Goal: Information Seeking & Learning: Learn about a topic

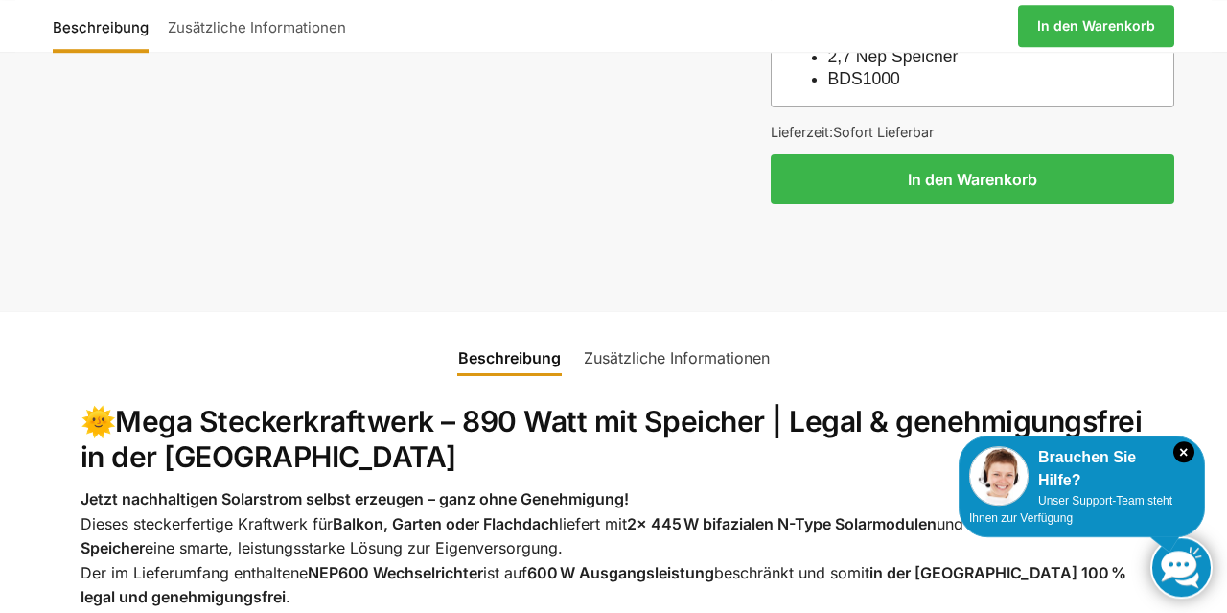
scroll to position [1908, 0]
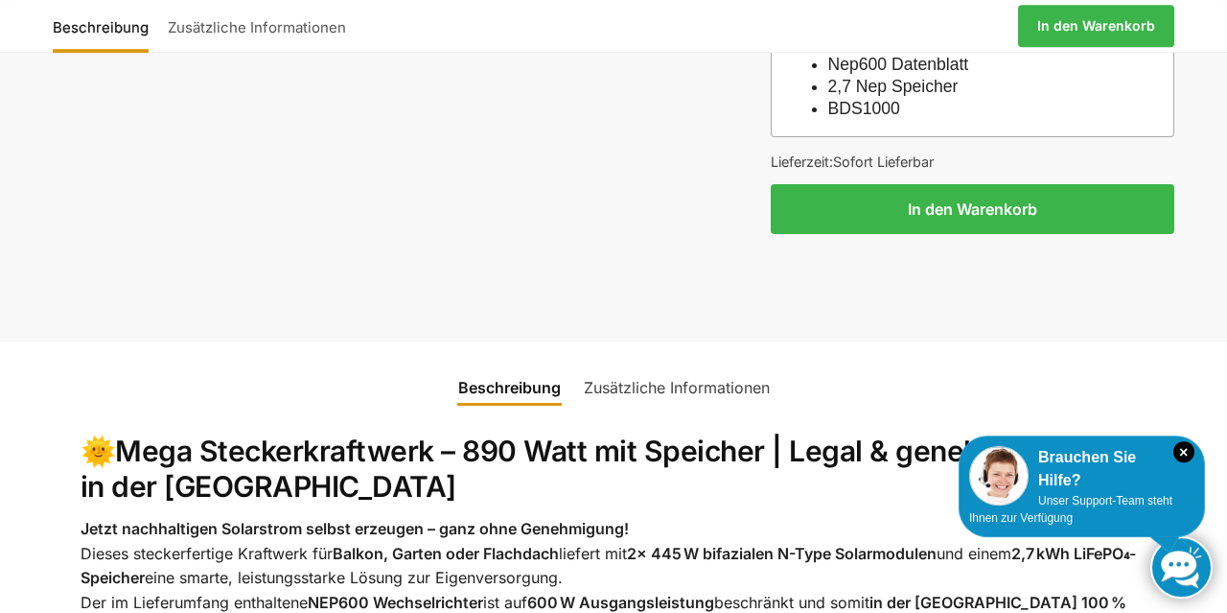
click at [726, 366] on link "Zusätzliche Informationen" at bounding box center [676, 387] width 209 height 46
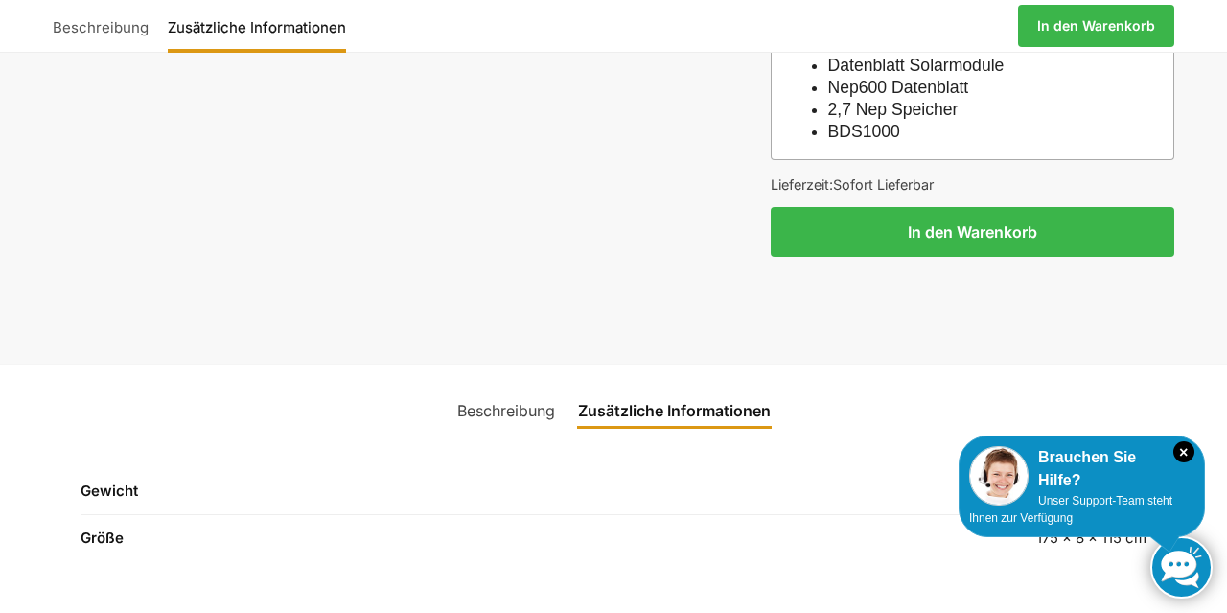
scroll to position [1881, 0]
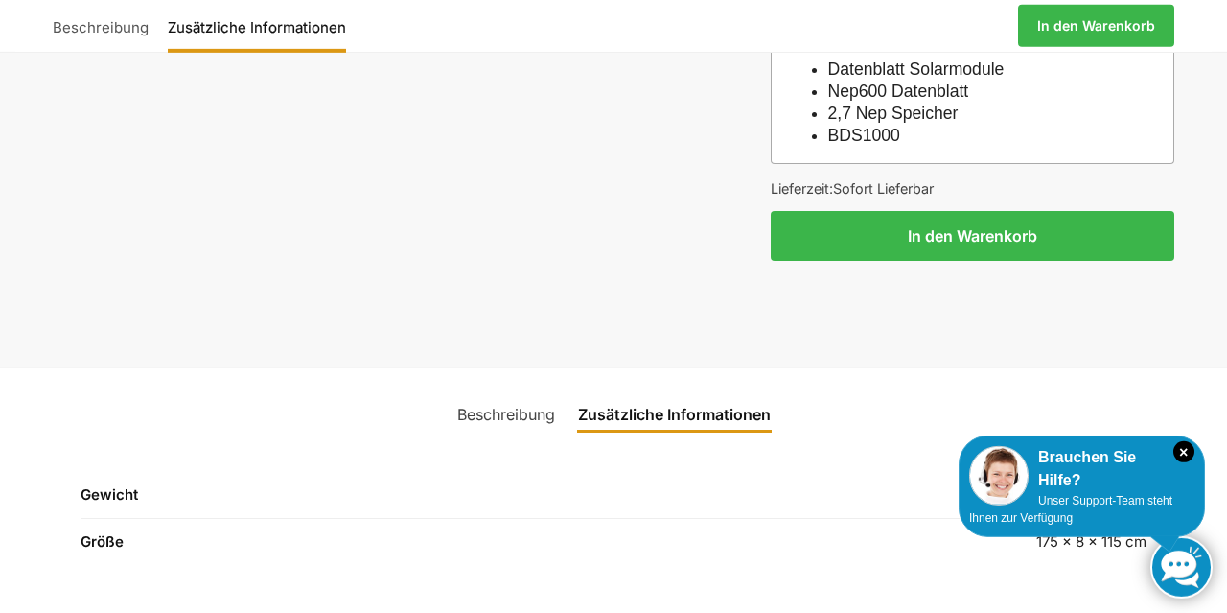
click at [524, 400] on link "Beschreibung" at bounding box center [506, 414] width 121 height 46
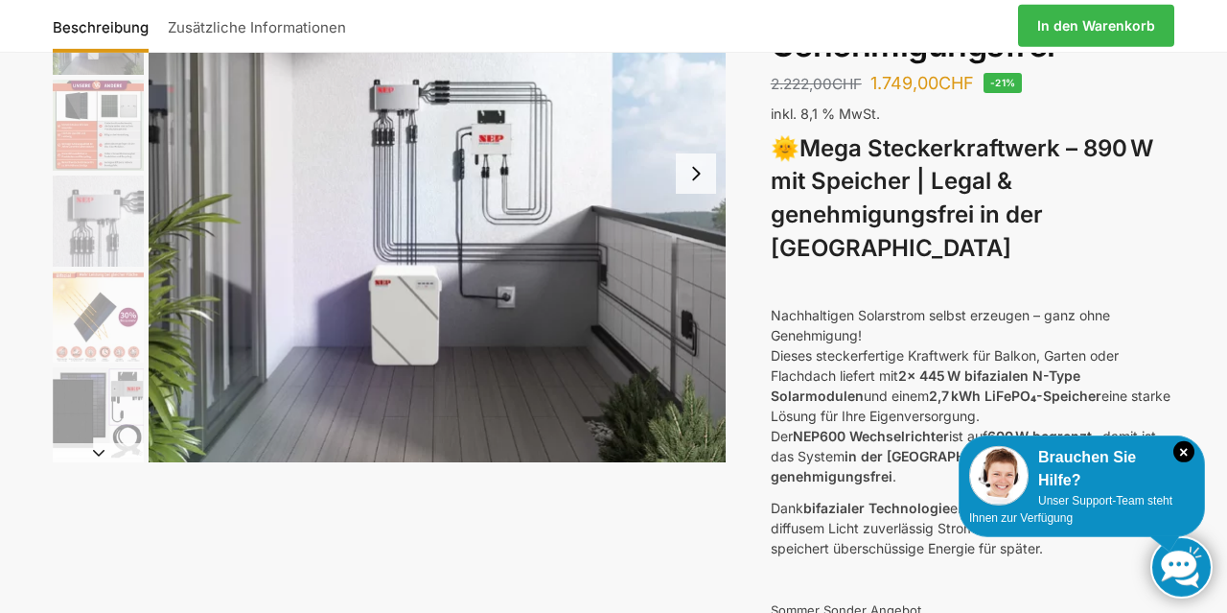
scroll to position [0, 0]
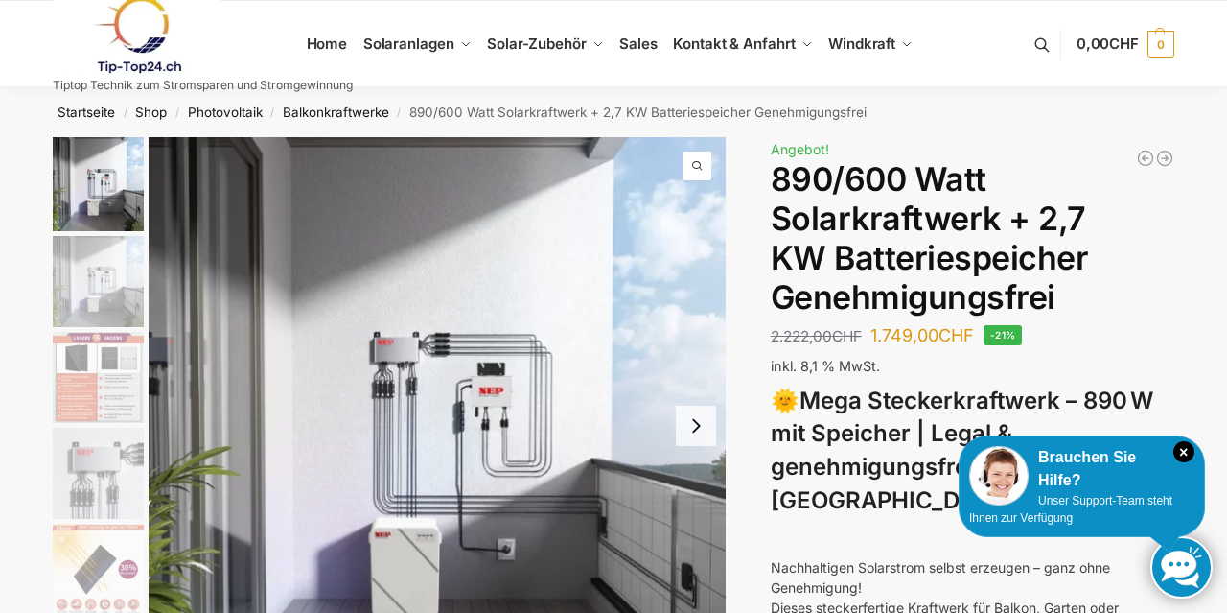
click at [116, 312] on img "2 / 12" at bounding box center [98, 281] width 91 height 91
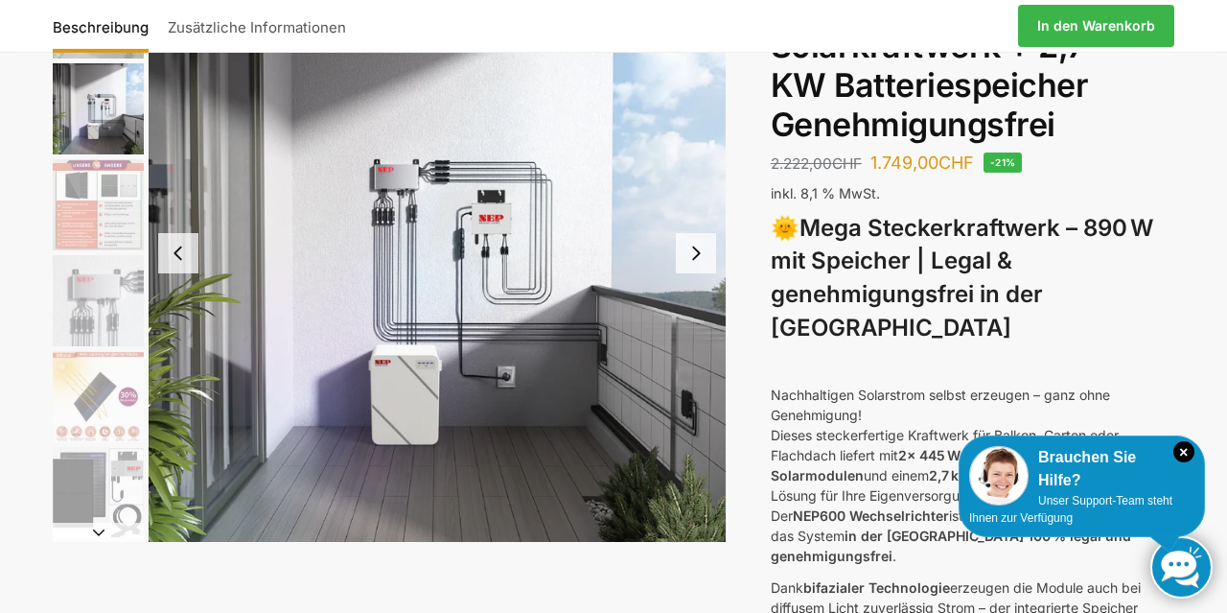
scroll to position [186, 0]
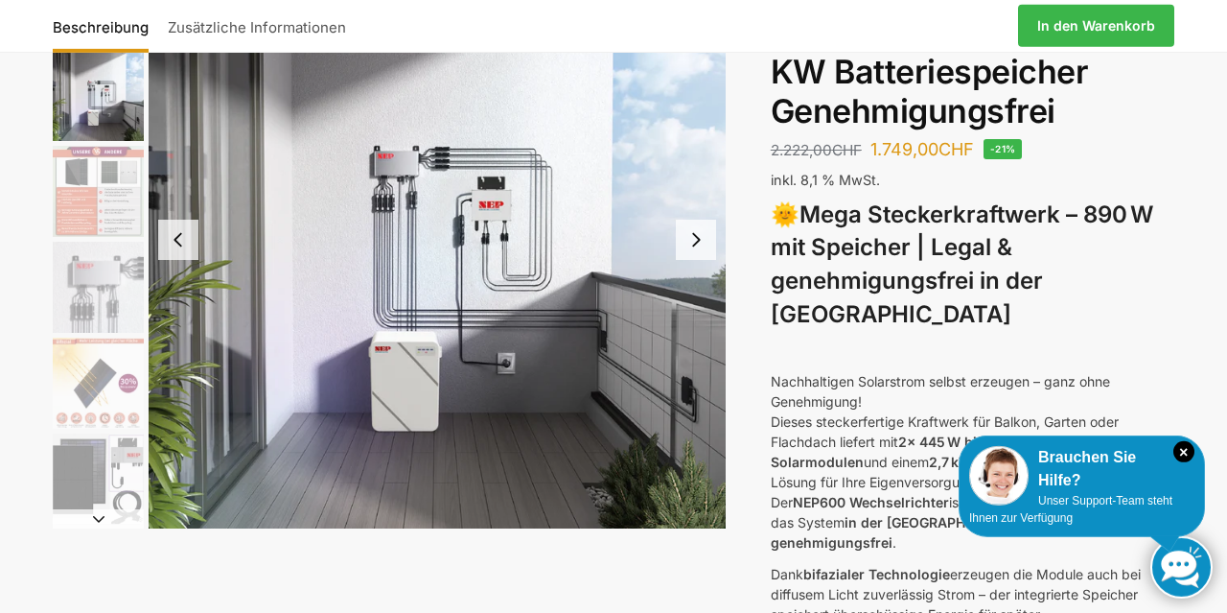
click at [686, 250] on button "Next slide" at bounding box center [696, 240] width 40 height 40
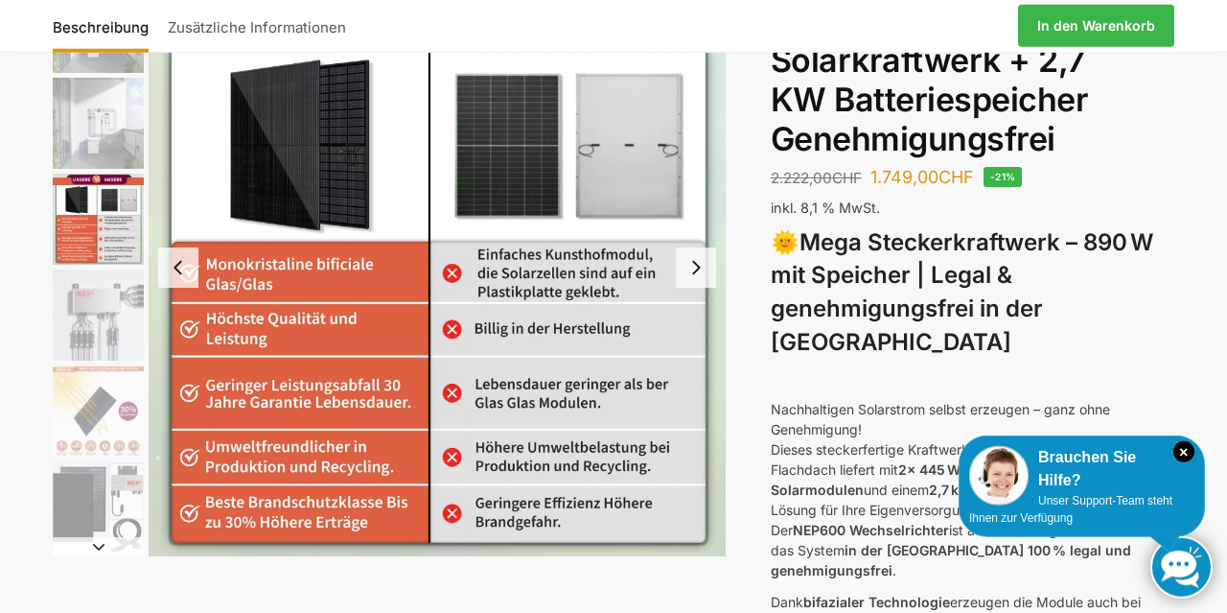
scroll to position [159, 0]
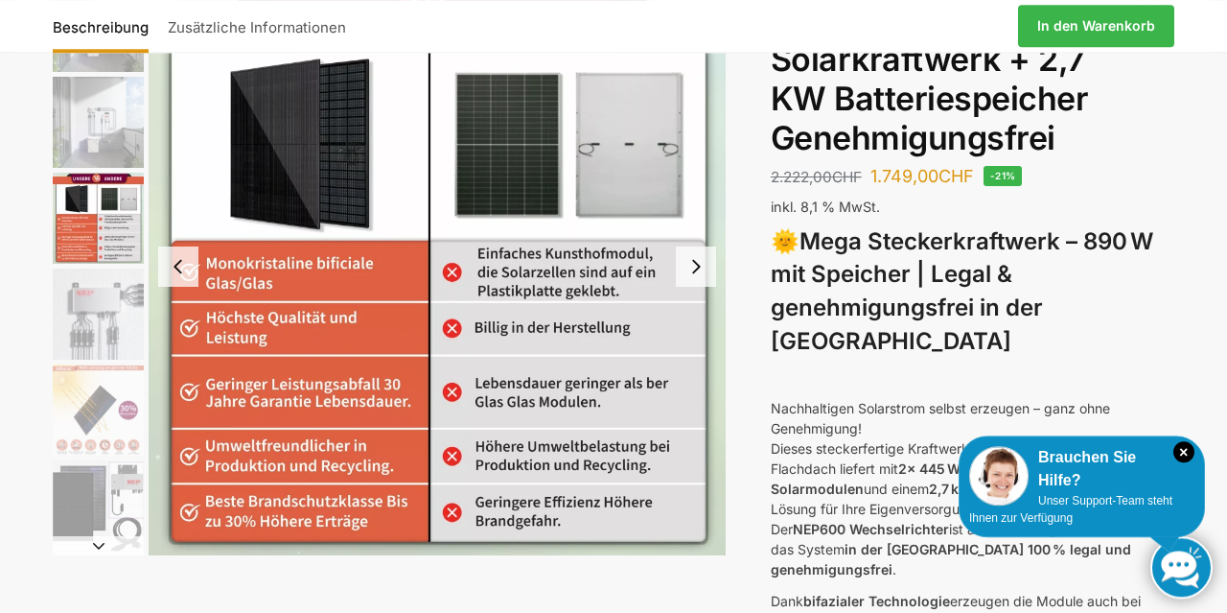
click at [691, 277] on button "Next slide" at bounding box center [696, 266] width 40 height 40
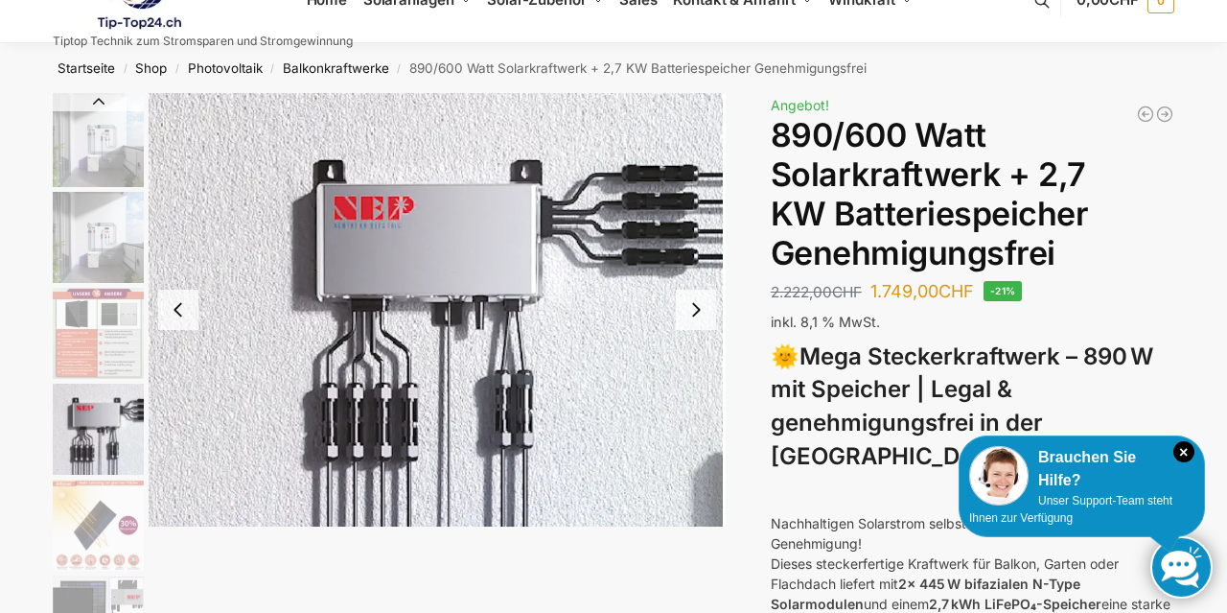
scroll to position [33, 0]
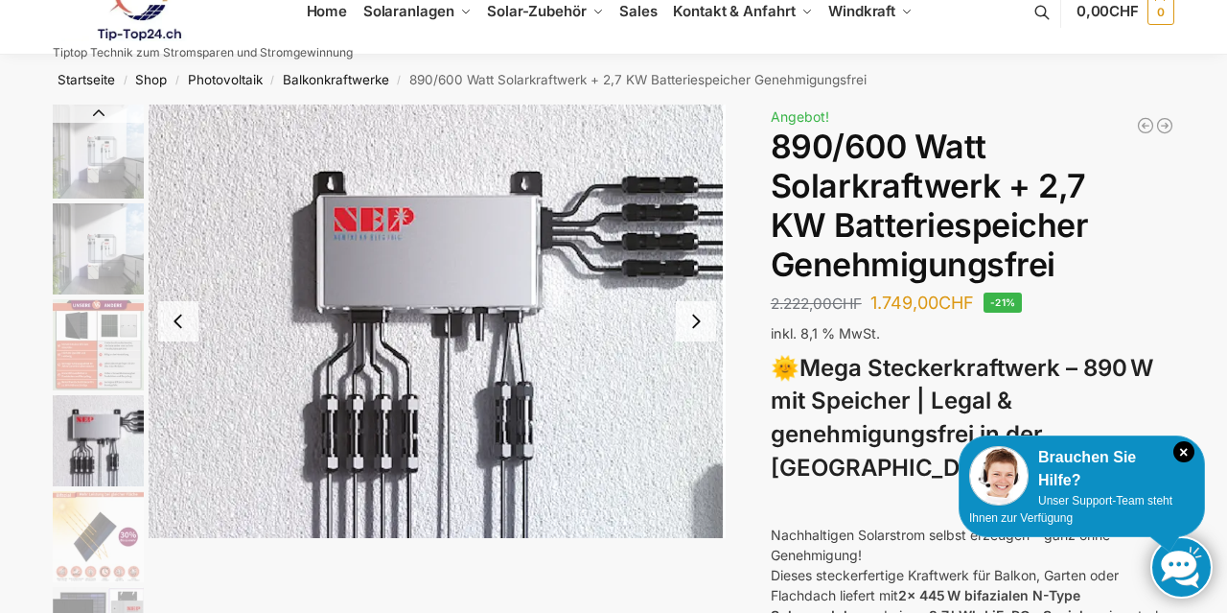
click at [699, 321] on button "Next slide" at bounding box center [696, 321] width 40 height 40
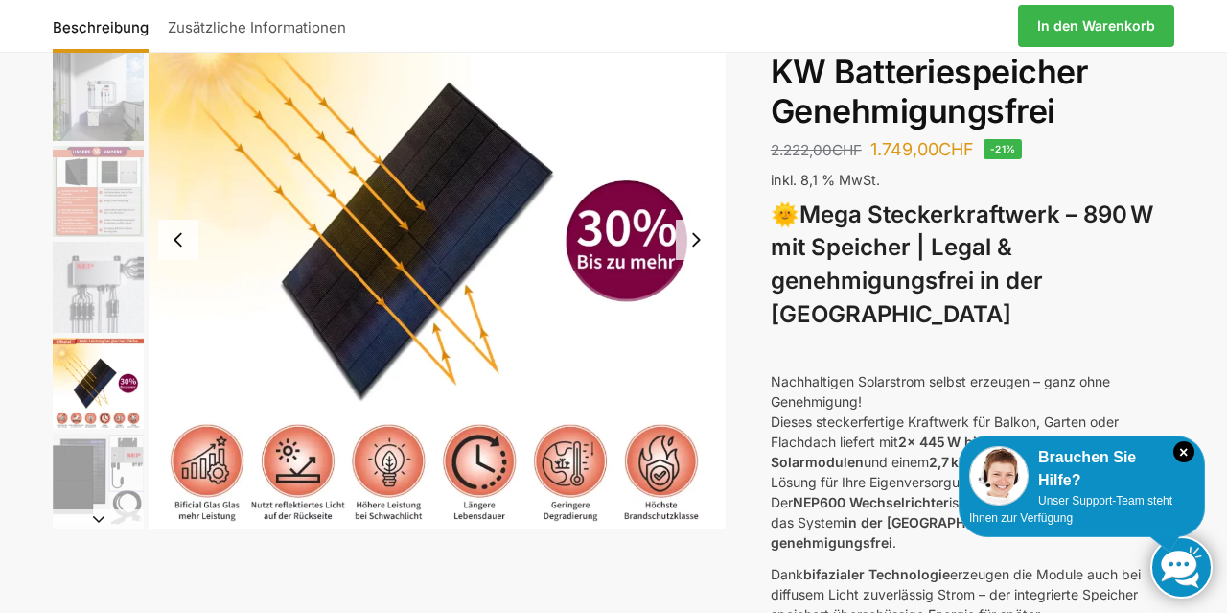
scroll to position [213, 0]
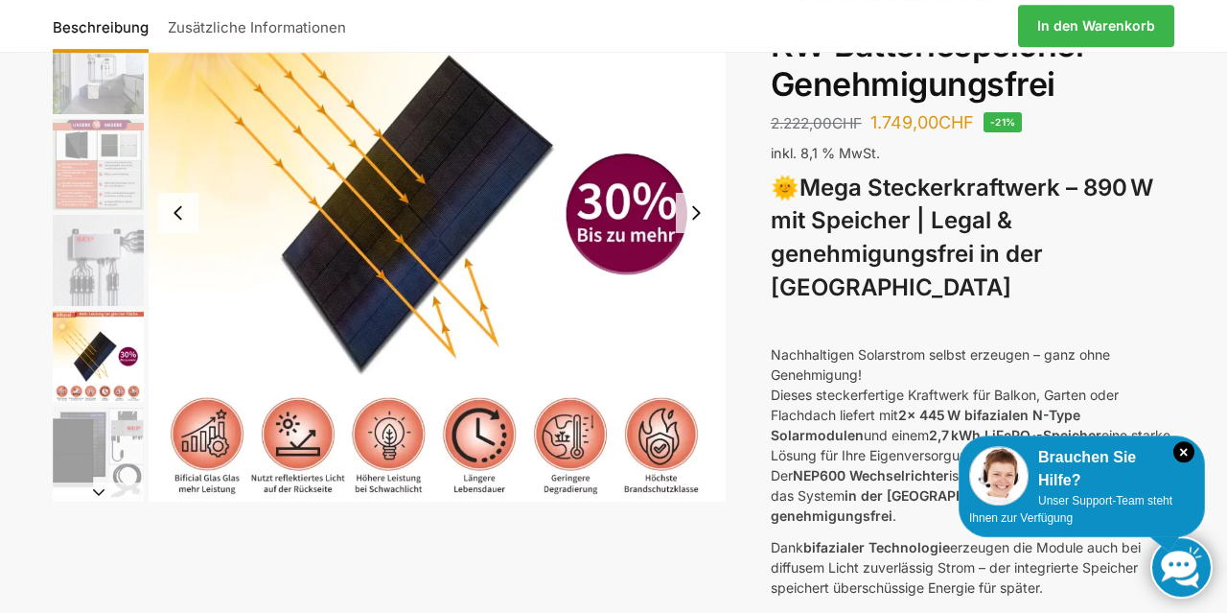
click at [702, 215] on button "Next slide" at bounding box center [696, 213] width 40 height 40
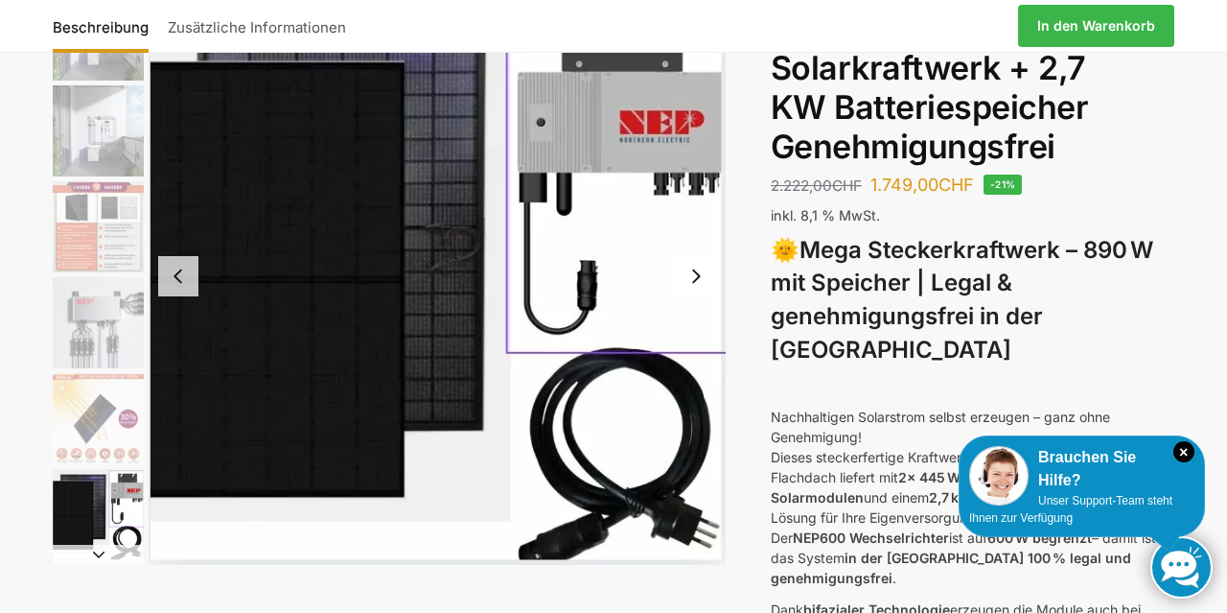
scroll to position [0, 0]
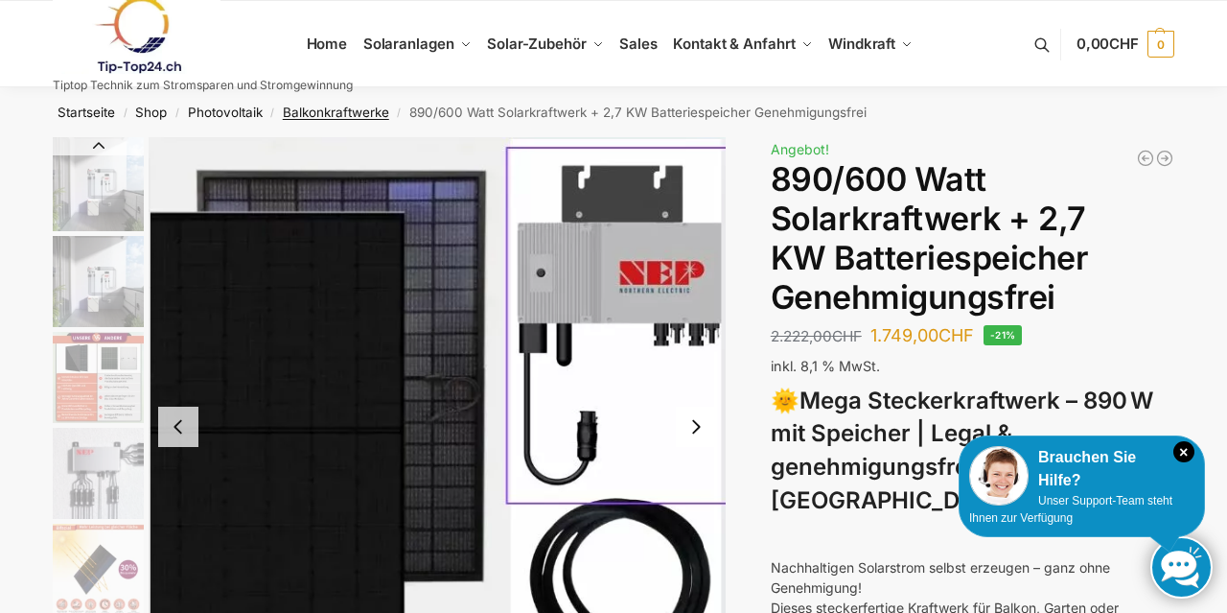
click at [322, 110] on link "Balkonkraftwerke" at bounding box center [336, 111] width 106 height 15
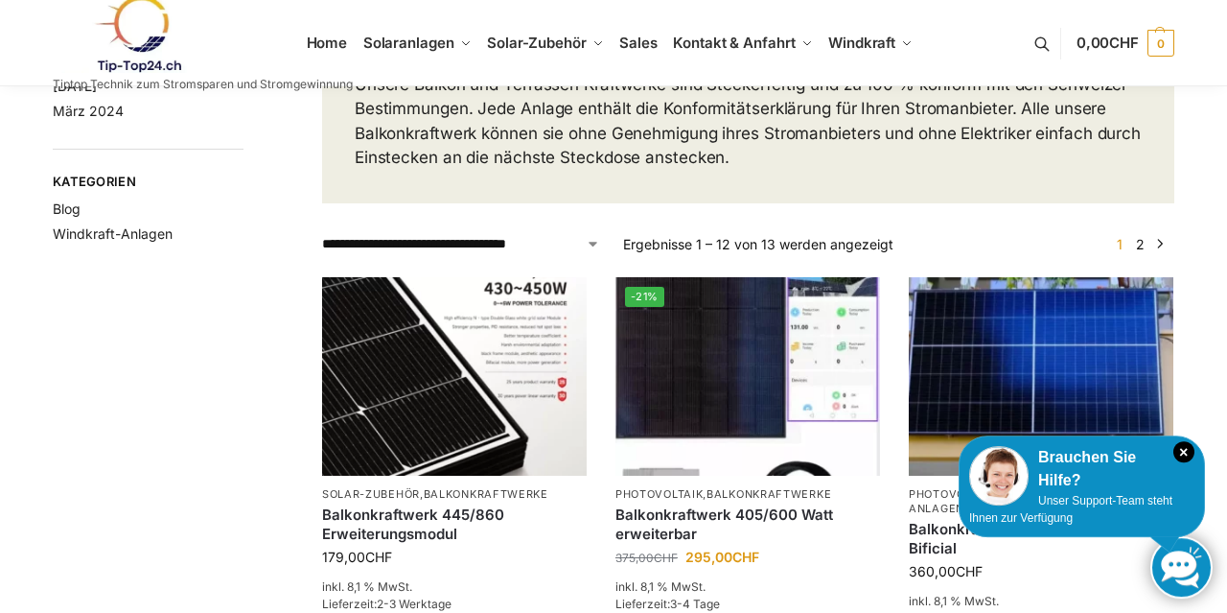
scroll to position [219, 0]
